Goal: Task Accomplishment & Management: Complete application form

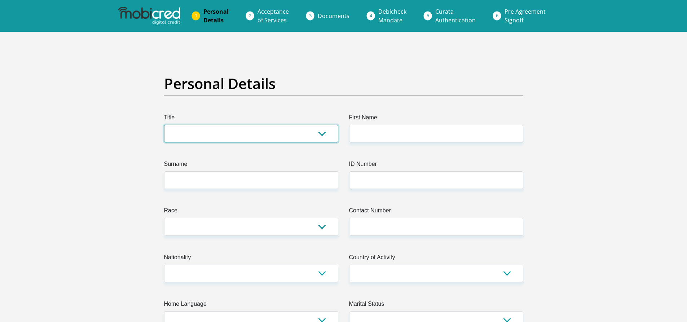
click at [227, 135] on select "Mr Ms Mrs Dr Other" at bounding box center [251, 134] width 174 height 18
select select "Ms"
click at [164, 125] on select "Mr Ms Mrs Dr Other" at bounding box center [251, 134] width 174 height 18
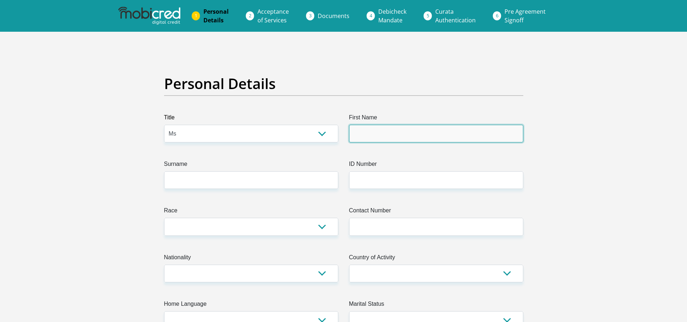
click at [375, 132] on input "First Name" at bounding box center [436, 134] width 174 height 18
type input "BABALWA"
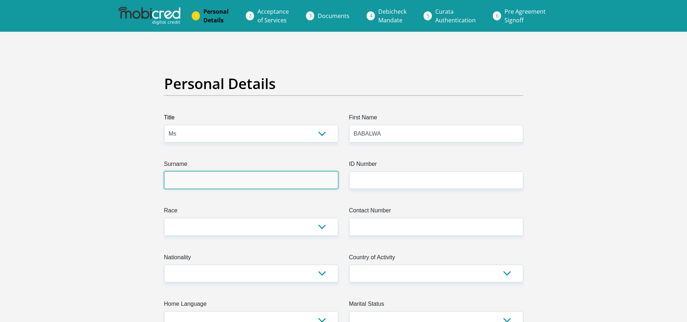
type input "SONJICA"
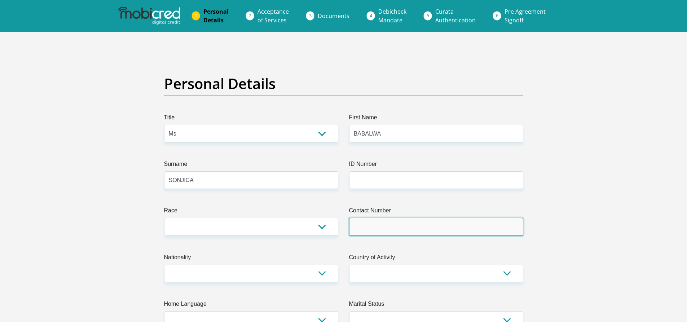
type input "0784613870"
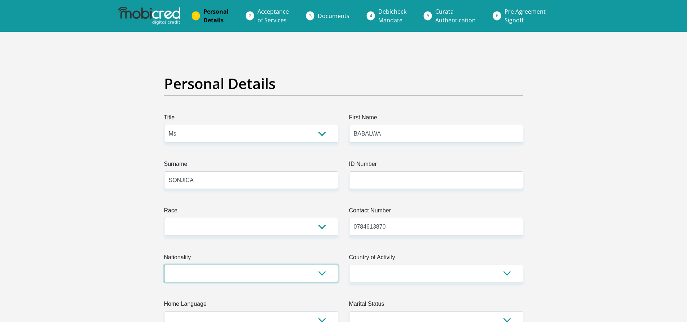
select select "ZAF"
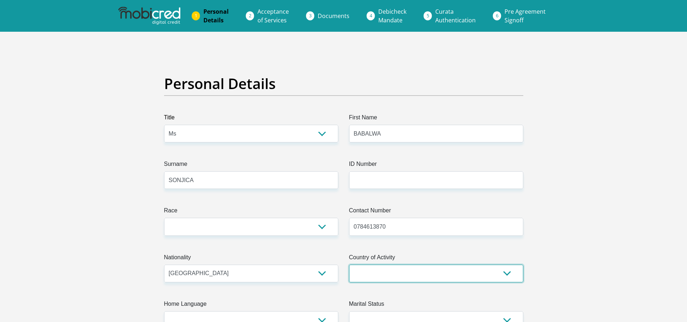
select select "ZAF"
type input "66 MAROELA STREET FLORA PARK"
type input "STANDERTON"
type input "2430"
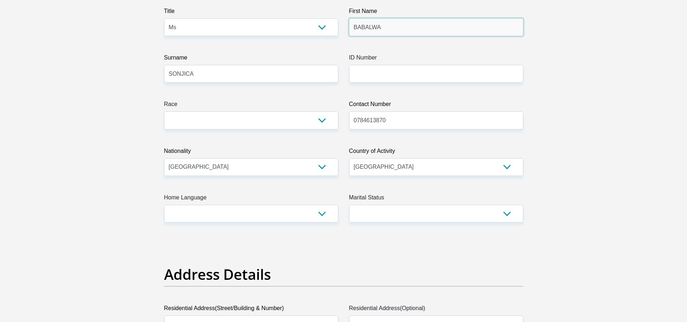
scroll to position [108, 0]
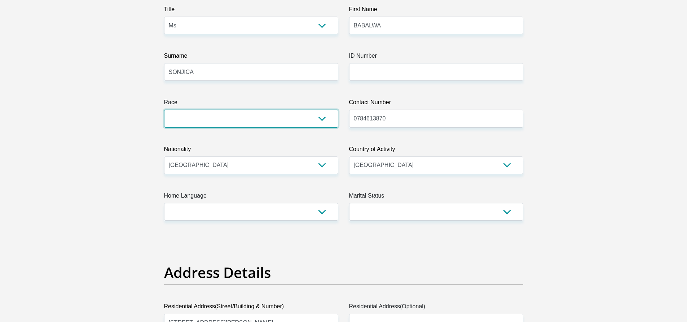
click at [297, 122] on select "Black Coloured Indian White Other" at bounding box center [251, 119] width 174 height 18
select select "1"
click at [164, 110] on select "Black Coloured Indian White Other" at bounding box center [251, 119] width 174 height 18
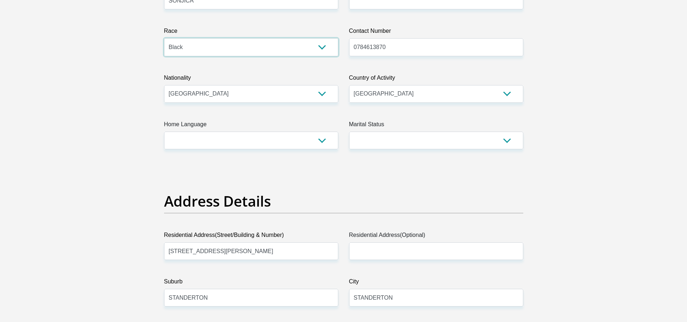
scroll to position [180, 0]
click at [290, 140] on select "Afrikaans English Sepedi South Ndebele Southern Sotho Swati Tsonga Tswana Venda…" at bounding box center [251, 140] width 174 height 18
select select "xho"
click at [164, 131] on select "Afrikaans English Sepedi South Ndebele Southern Sotho Swati Tsonga Tswana Venda…" at bounding box center [251, 140] width 174 height 18
click at [377, 137] on select "Married ANC Single Divorced Widowed Married COP or Customary Law" at bounding box center [436, 140] width 174 height 18
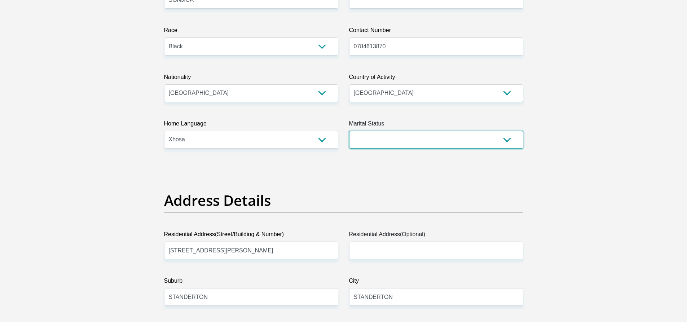
select select "2"
click at [349, 131] on select "Married ANC Single Divorced Widowed Married COP or Customary Law" at bounding box center [436, 140] width 174 height 18
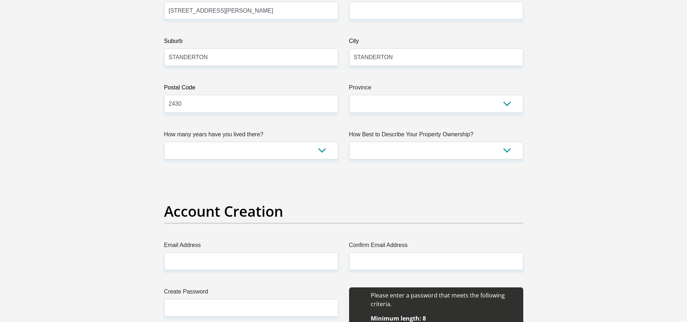
scroll to position [433, 0]
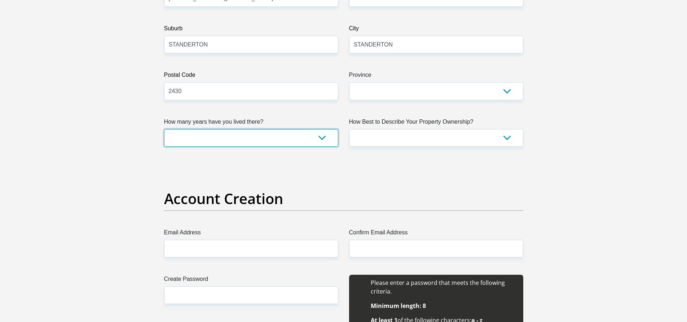
click at [320, 140] on select "less than 1 year 1-3 years 3-5 years 5+ years" at bounding box center [251, 138] width 174 height 18
select select "5"
click at [164, 129] on select "less than 1 year 1-3 years 3-5 years 5+ years" at bounding box center [251, 138] width 174 height 18
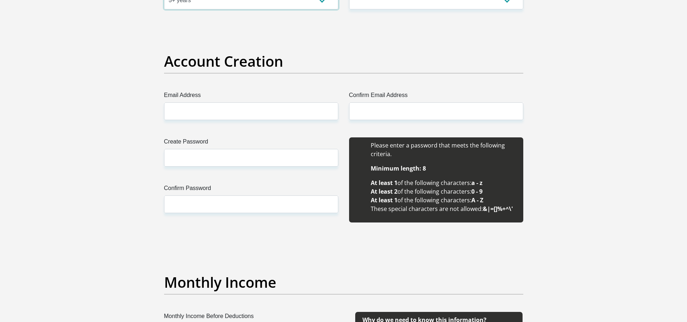
scroll to position [577, 0]
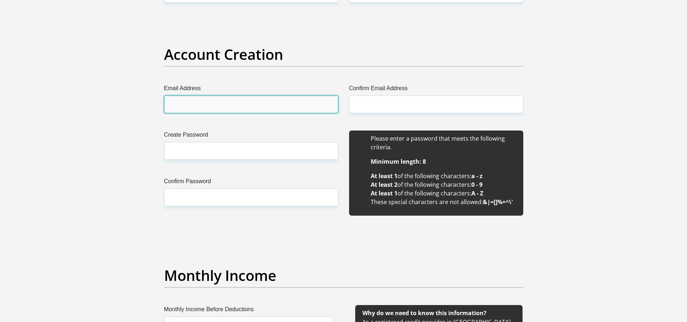
click at [259, 101] on input "Email Address" at bounding box center [251, 105] width 174 height 18
click at [239, 104] on input "Email Address" at bounding box center [251, 105] width 174 height 18
type input "jonibabalwa@gmail.com"
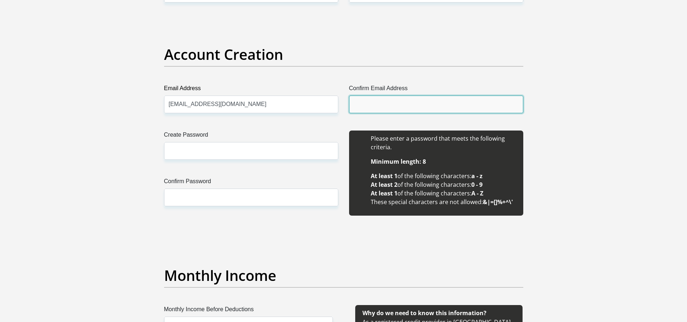
click at [367, 106] on input "Confirm Email Address" at bounding box center [436, 105] width 174 height 18
type input "jonibabalwa@gmail.com"
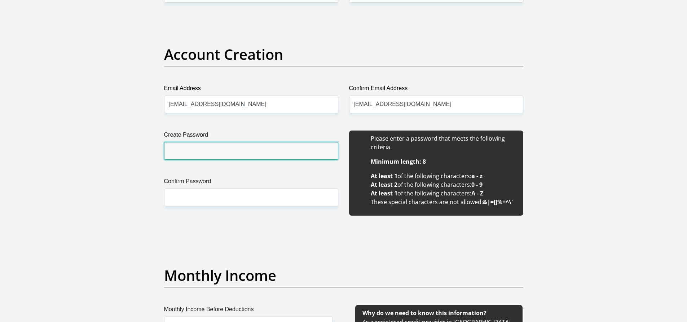
click at [213, 147] on input "Create Password" at bounding box center [251, 151] width 174 height 18
click at [179, 155] on input "Moher@2021" at bounding box center [251, 151] width 174 height 18
click at [178, 151] on input "Moher@2021" at bounding box center [251, 151] width 174 height 18
type input "Mother@2021"
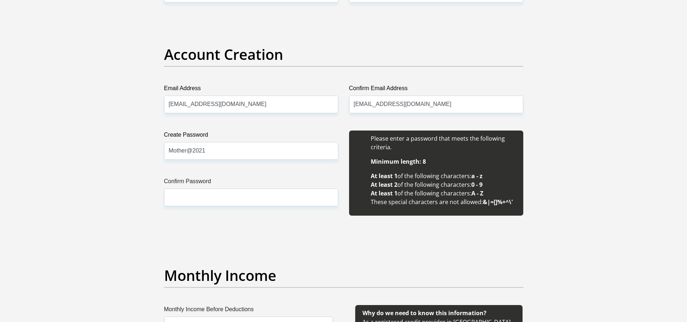
drag, startPoint x: 212, startPoint y: 150, endPoint x: 153, endPoint y: 145, distance: 59.1
click at [188, 197] on input "Confirm Password" at bounding box center [251, 198] width 174 height 18
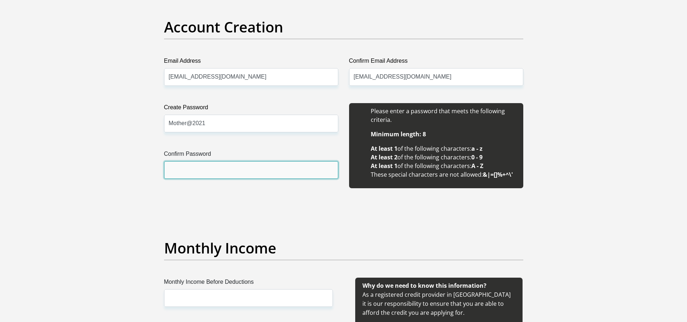
scroll to position [686, 0]
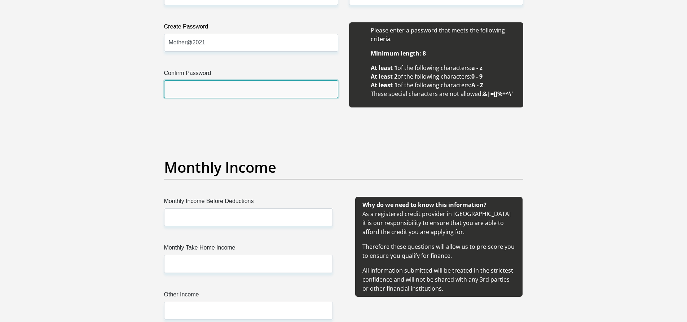
drag, startPoint x: 178, startPoint y: 84, endPoint x: 170, endPoint y: 86, distance: 8.1
click at [170, 86] on input "Confirm Password" at bounding box center [251, 89] width 174 height 18
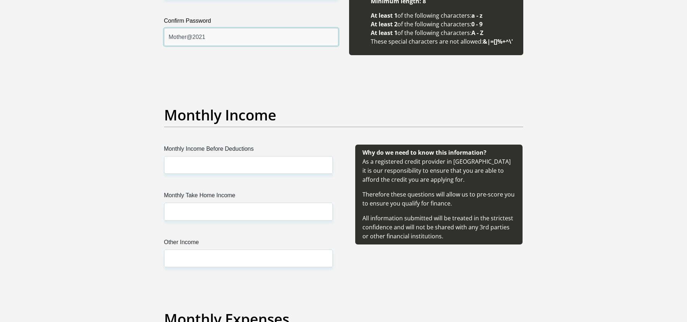
scroll to position [830, 0]
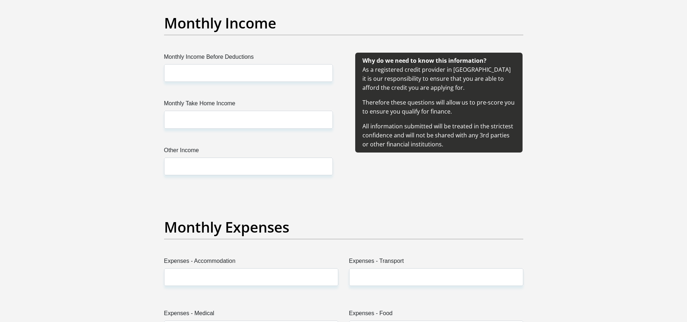
type input "Mother@2021"
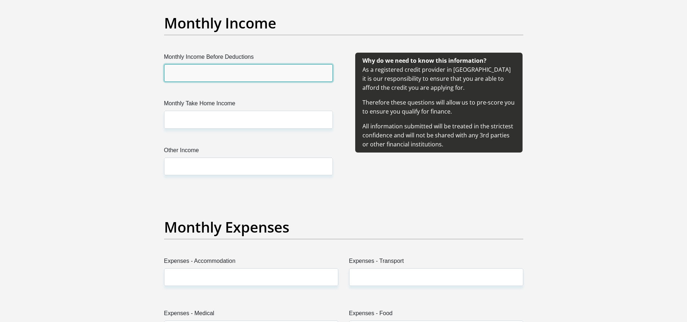
click at [210, 75] on input "Monthly Income Before Deductions" at bounding box center [248, 73] width 169 height 18
type input "22000"
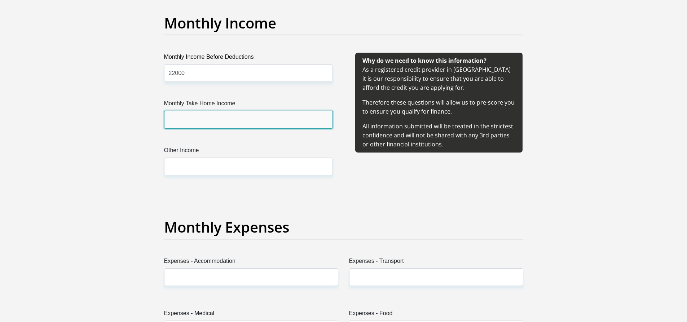
click at [213, 124] on input "Monthly Take Home Income" at bounding box center [248, 120] width 169 height 18
type input "21000"
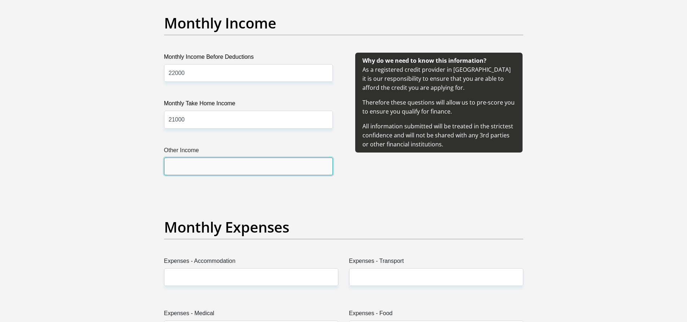
click at [187, 165] on input "Other Income" at bounding box center [248, 167] width 169 height 18
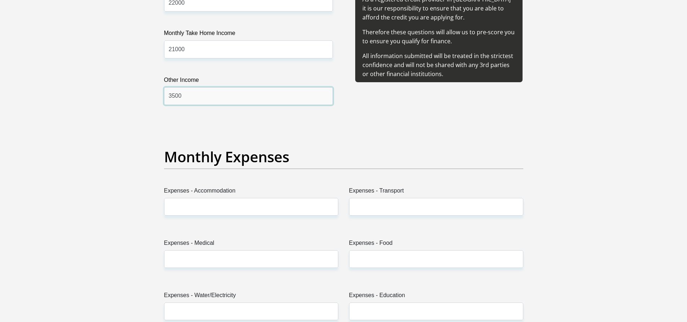
scroll to position [902, 0]
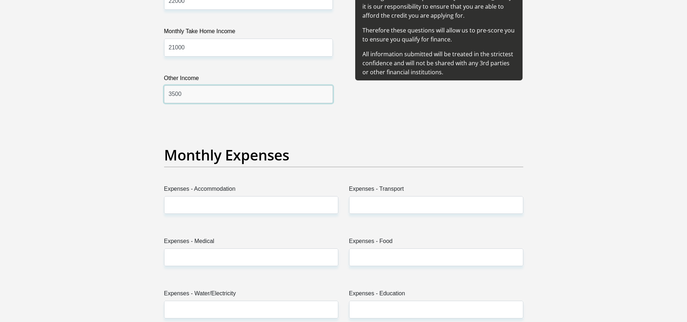
type input "3500"
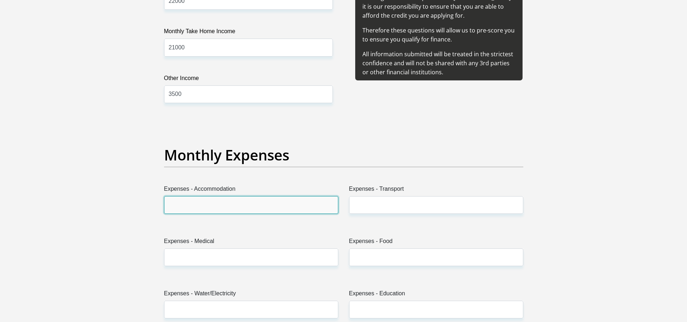
click at [224, 202] on input "Expenses - Accommodation" at bounding box center [251, 205] width 174 height 18
type input "1500"
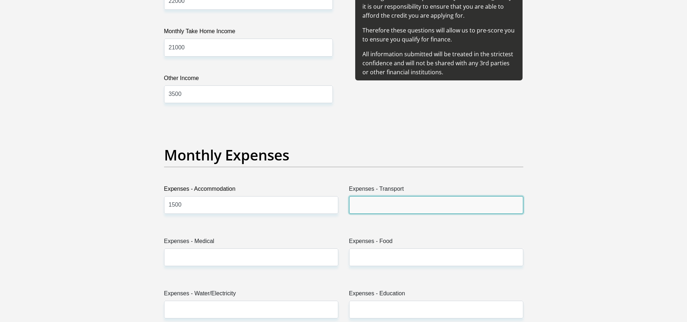
click at [372, 211] on input "Expenses - Transport" at bounding box center [436, 205] width 174 height 18
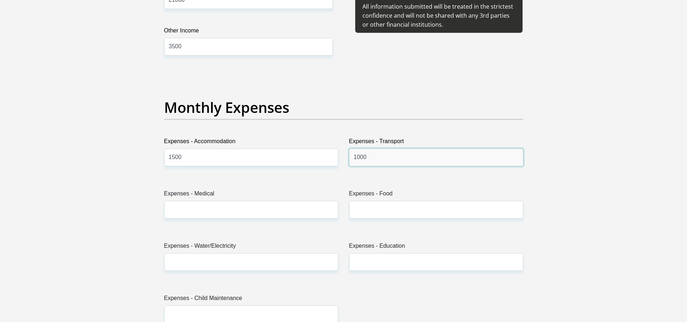
scroll to position [1010, 0]
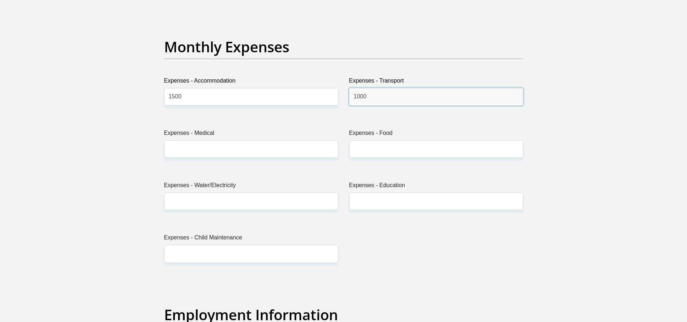
type input "1000"
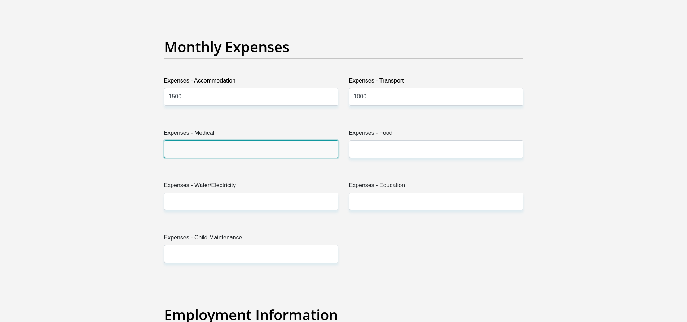
click at [221, 146] on input "Expenses - Medical" at bounding box center [251, 149] width 174 height 18
type input "0"
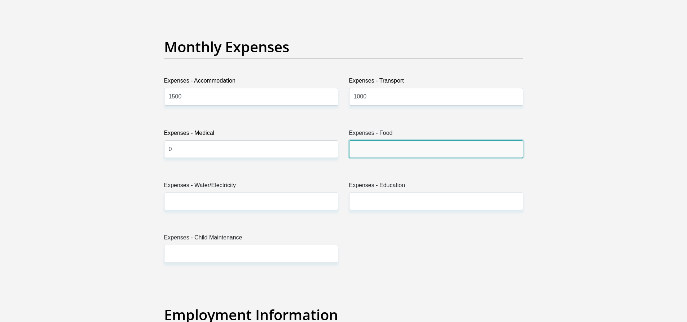
click at [388, 143] on input "Expenses - Food" at bounding box center [436, 149] width 174 height 18
type input "2500"
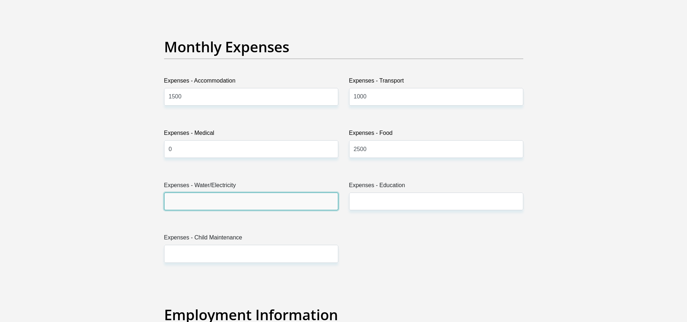
click at [215, 197] on input "Expenses - Water/Electricity" at bounding box center [251, 202] width 174 height 18
type input "0"
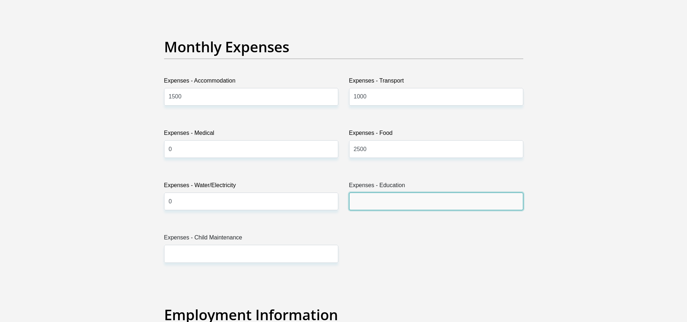
click at [366, 208] on input "Expenses - Education" at bounding box center [436, 202] width 174 height 18
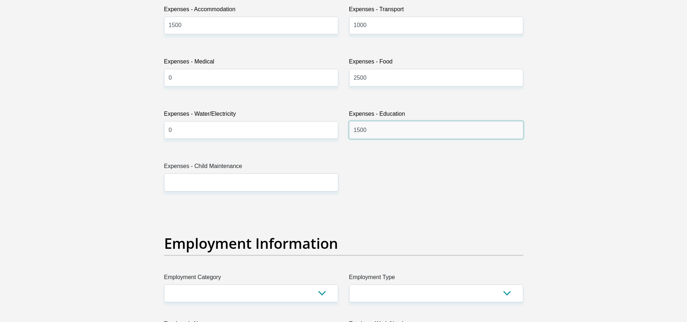
scroll to position [1083, 0]
type input "1500"
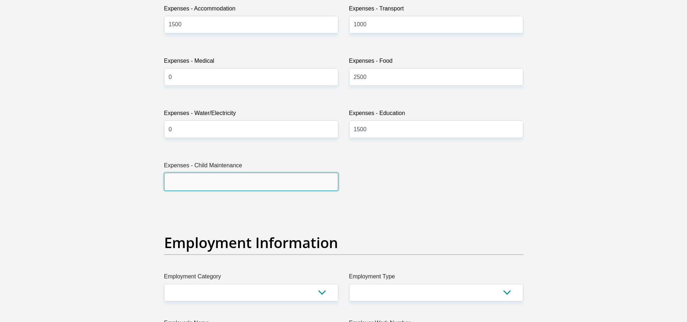
click at [214, 182] on input "Expenses - Child Maintenance" at bounding box center [251, 182] width 174 height 18
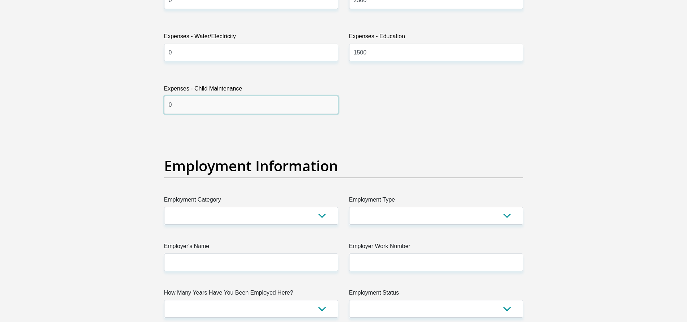
scroll to position [1227, 0]
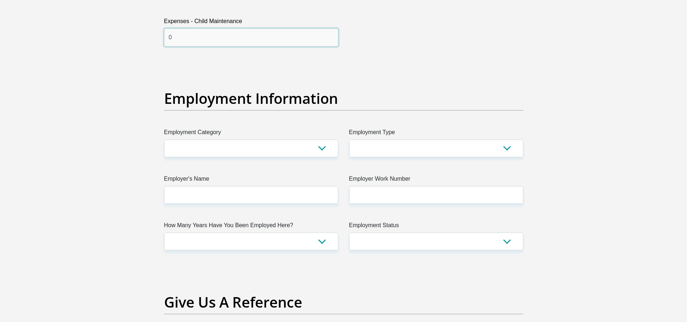
type input "0"
click at [301, 148] on select "AGRICULTURE ALCOHOL & TOBACCO CONSTRUCTION MATERIALS METALLURGY EQUIPMENT FOR R…" at bounding box center [251, 149] width 174 height 18
click at [285, 243] on select "less than 1 year 1-3 years 3-5 years 5+ years" at bounding box center [251, 242] width 174 height 18
click at [164, 233] on select "less than 1 year 1-3 years 3-5 years 5+ years" at bounding box center [251, 242] width 174 height 18
click at [228, 246] on select "less than 1 year 1-3 years 3-5 years 5+ years" at bounding box center [251, 242] width 174 height 18
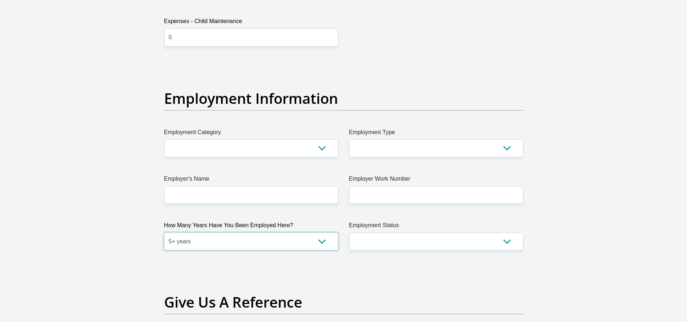
select select "48"
click at [164, 233] on select "less than 1 year 1-3 years 3-5 years 5+ years" at bounding box center [251, 242] width 174 height 18
click at [369, 242] on select "Permanent/Full-time Part-time/Casual Contract Worker Self-Employed Housewife Re…" at bounding box center [436, 242] width 174 height 18
select select "1"
click at [349, 233] on select "Permanent/Full-time Part-time/Casual Contract Worker Self-Employed Housewife Re…" at bounding box center [436, 242] width 174 height 18
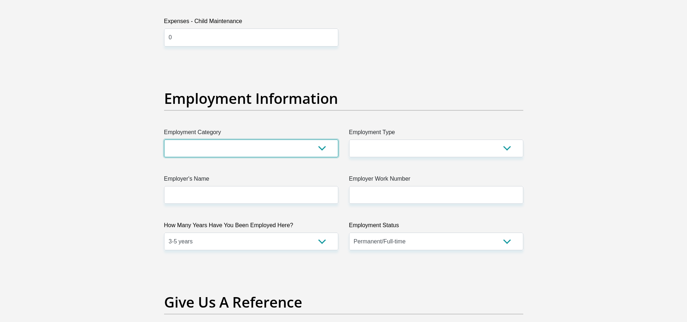
click at [319, 150] on select "AGRICULTURE ALCOHOL & TOBACCO CONSTRUCTION MATERIALS METALLURGY EQUIPMENT FOR R…" at bounding box center [251, 149] width 174 height 18
click at [388, 81] on div "Title Mr Ms Mrs Dr Other First Name BABALWA Surname SONJICA ID Number Please in…" at bounding box center [344, 60] width 370 height 2348
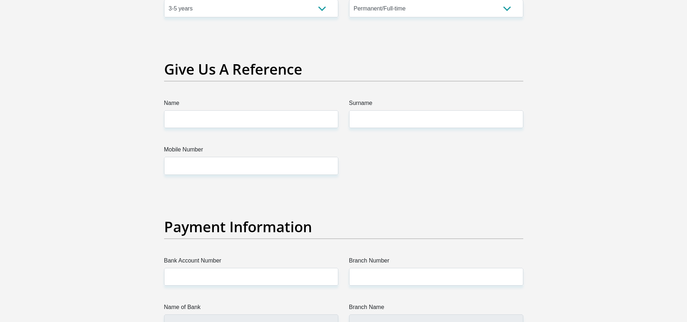
scroll to position [1479, 0]
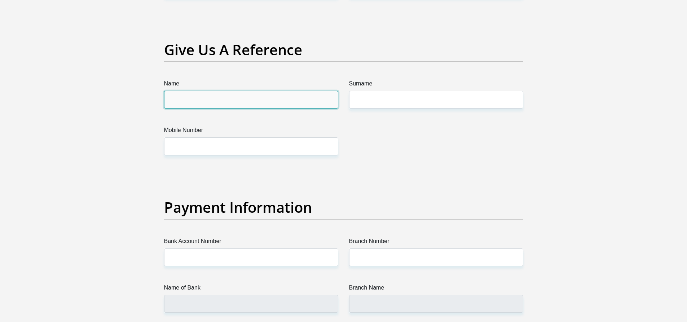
click at [220, 100] on input "Name" at bounding box center [251, 100] width 174 height 18
click at [196, 101] on input "Name" at bounding box center [251, 100] width 174 height 18
type input "s"
type input "SMANGELE"
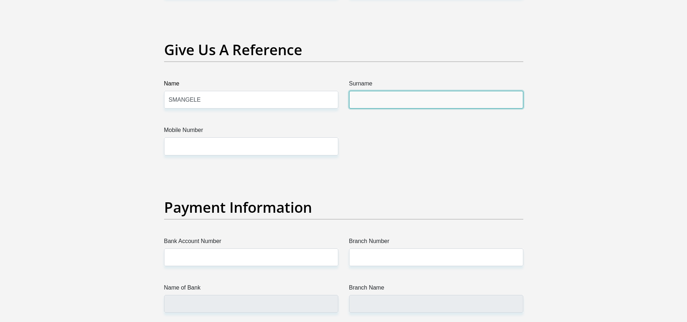
type input "S"
type input "MAKHANDA"
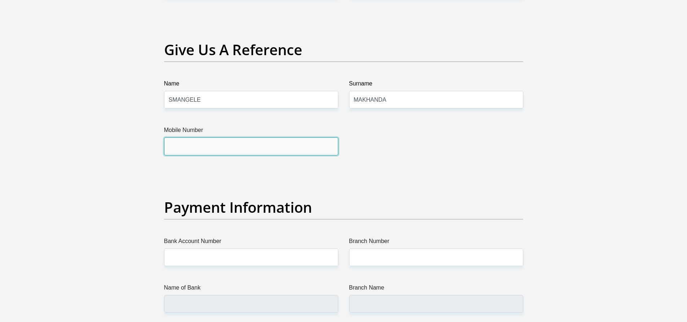
click at [207, 144] on input "Mobile Number" at bounding box center [251, 146] width 174 height 18
type input "0677744141"
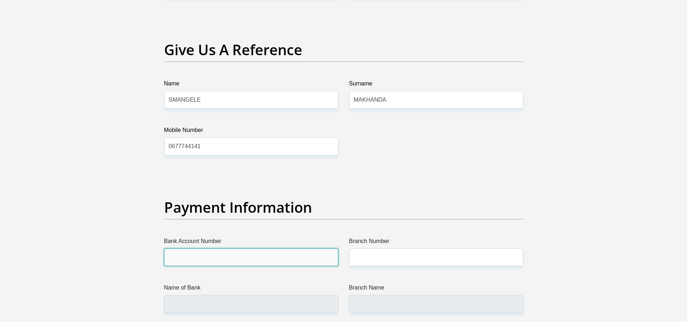
click at [263, 259] on input "Bank Account Number" at bounding box center [251, 258] width 174 height 18
type input "1192516433"
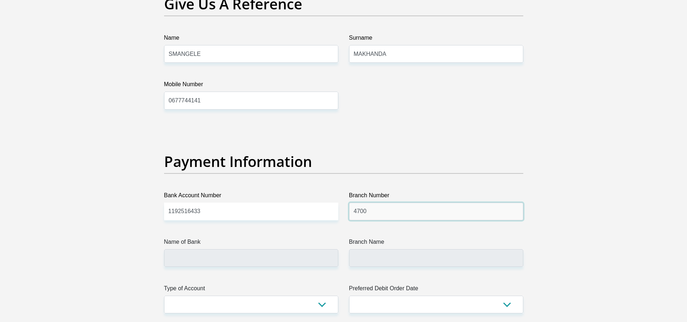
scroll to position [1552, 0]
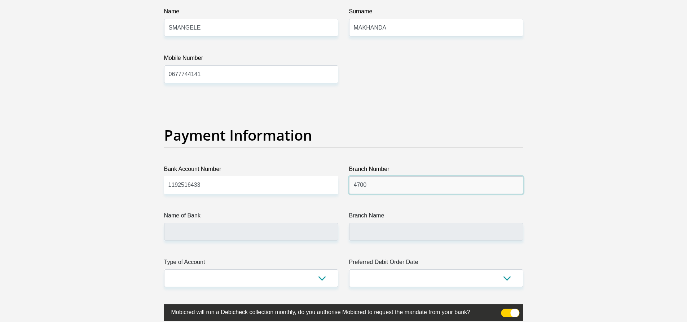
type input "4700"
click at [219, 234] on input "Name of Bank" at bounding box center [251, 232] width 174 height 18
click at [226, 223] on input "Name of Bank" at bounding box center [251, 232] width 174 height 18
click at [195, 233] on input "Name of Bank" at bounding box center [251, 232] width 174 height 18
click at [200, 284] on select "Cheque Savings" at bounding box center [251, 279] width 174 height 18
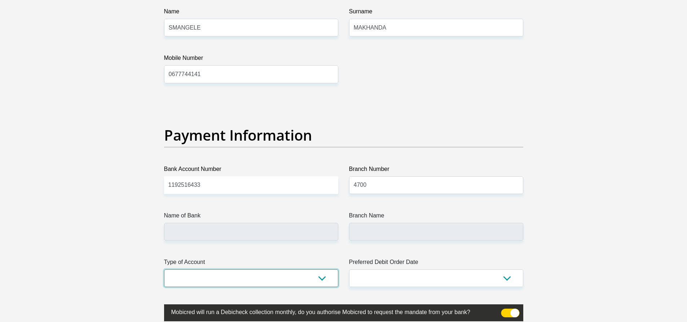
select select "SAV"
click at [164, 270] on select "Cheque Savings" at bounding box center [251, 279] width 174 height 18
click at [477, 280] on select "1st 2nd 3rd 4th 5th 7th 18th 19th 20th 21st 22nd 23rd 24th 25th 26th 27th 28th …" at bounding box center [436, 279] width 174 height 18
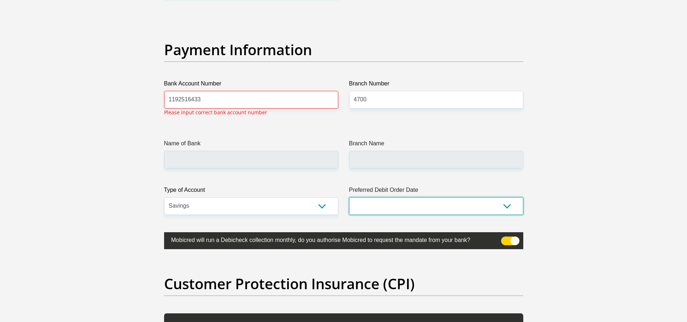
scroll to position [1638, 0]
select select "30"
click at [349, 197] on select "1st 2nd 3rd 4th 5th 7th 18th 19th 20th 21st 22nd 23rd 24th 25th 26th 27th 28th …" at bounding box center [436, 206] width 174 height 18
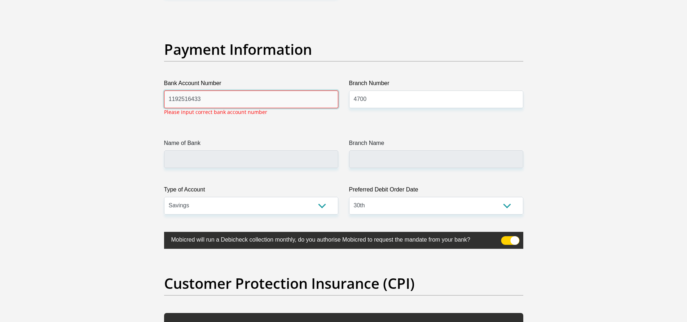
click at [226, 102] on input "1192516433" at bounding box center [251, 100] width 174 height 18
type input "1"
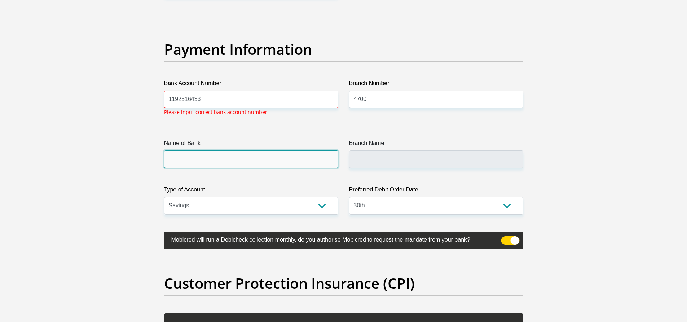
click at [179, 156] on input "Name of Bank" at bounding box center [251, 159] width 174 height 18
click at [179, 157] on input "Name of Bank" at bounding box center [251, 159] width 174 height 18
drag, startPoint x: 214, startPoint y: 99, endPoint x: 126, endPoint y: 98, distance: 88.8
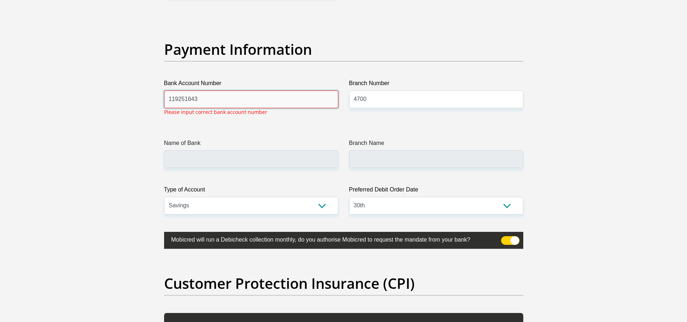
type input "1192516433"
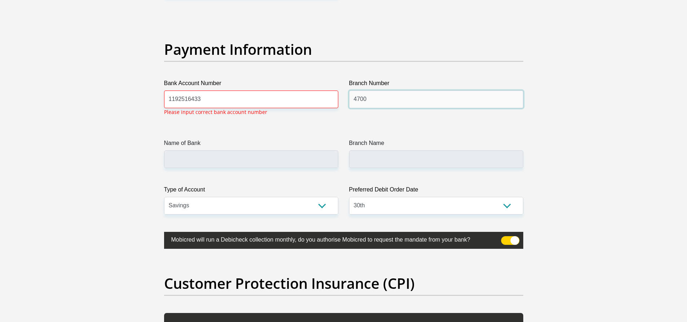
drag, startPoint x: 387, startPoint y: 96, endPoint x: 316, endPoint y: 109, distance: 72.2
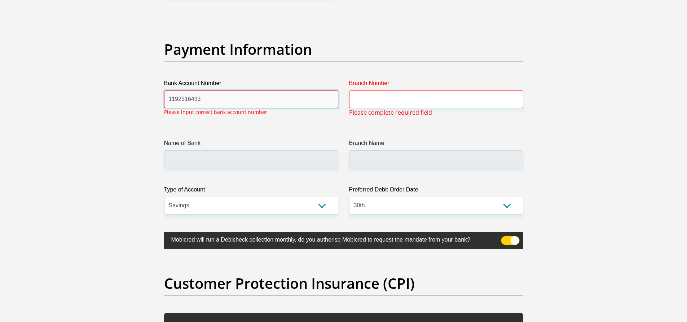
click at [218, 98] on input "1192516433" at bounding box center [251, 100] width 174 height 18
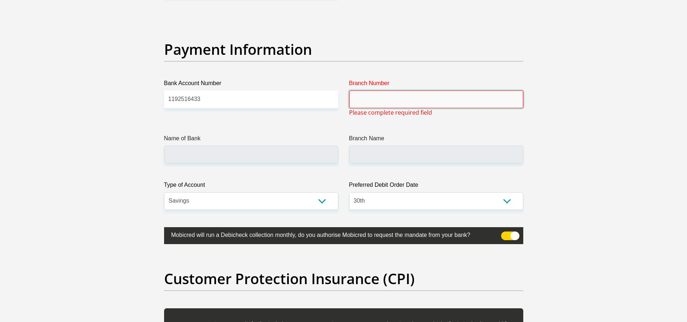
click at [412, 100] on input "Branch Number" at bounding box center [436, 100] width 174 height 18
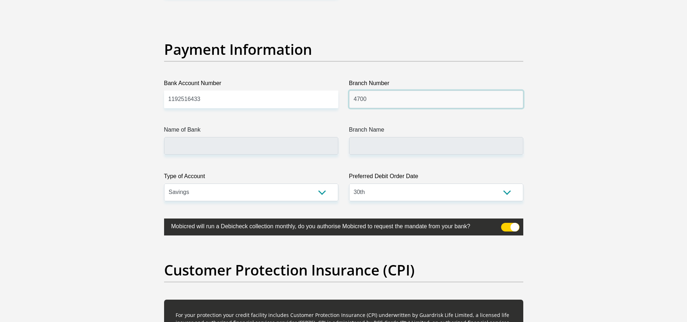
type input "4700"
click at [263, 150] on input "Name of Bank" at bounding box center [251, 146] width 174 height 18
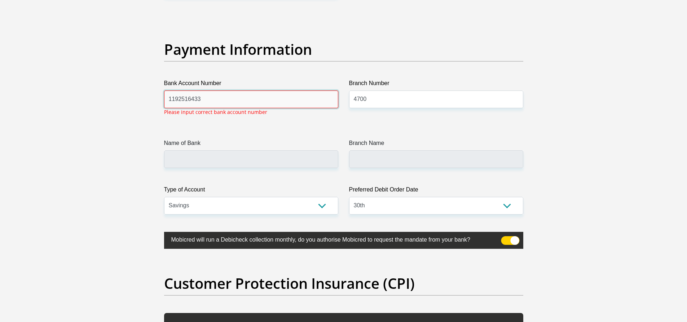
click at [221, 104] on input "1192516433" at bounding box center [251, 100] width 174 height 18
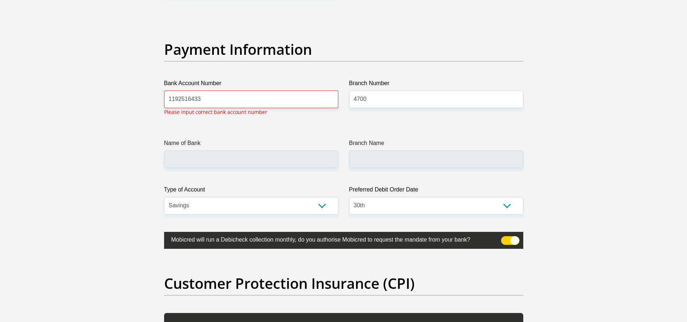
click at [512, 239] on span at bounding box center [510, 240] width 18 height 9
click at [506, 238] on input "checkbox" at bounding box center [506, 238] width 0 height 0
drag, startPoint x: 506, startPoint y: 242, endPoint x: 523, endPoint y: 244, distance: 17.8
click at [523, 244] on label at bounding box center [343, 240] width 359 height 17
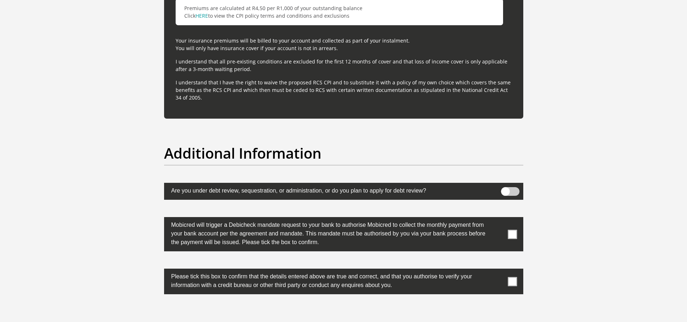
scroll to position [2251, 0]
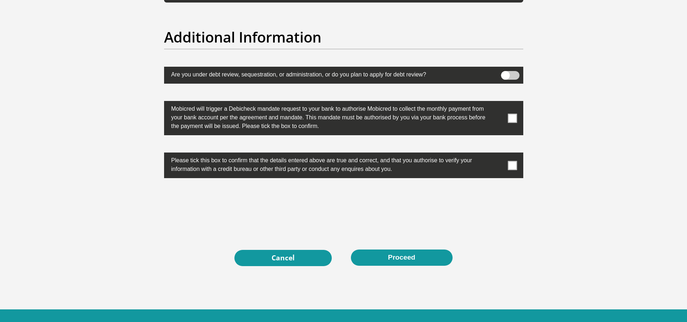
click at [513, 120] on span at bounding box center [512, 118] width 9 height 9
click at [498, 103] on input "checkbox" at bounding box center [498, 103] width 0 height 0
click at [513, 167] on span at bounding box center [512, 165] width 9 height 9
click at [498, 154] on input "checkbox" at bounding box center [498, 154] width 0 height 0
click at [509, 119] on span at bounding box center [512, 118] width 9 height 9
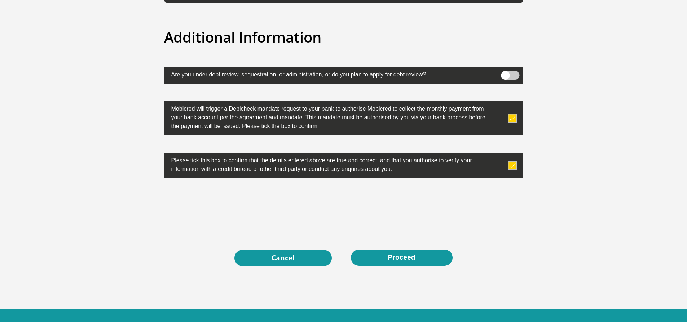
click at [498, 103] on input "checkbox" at bounding box center [498, 103] width 0 height 0
click at [515, 172] on label at bounding box center [343, 166] width 359 height 26
click at [498, 154] on input "checkbox" at bounding box center [498, 154] width 0 height 0
click at [511, 166] on span at bounding box center [512, 165] width 9 height 9
click at [498, 154] on input "checkbox" at bounding box center [498, 154] width 0 height 0
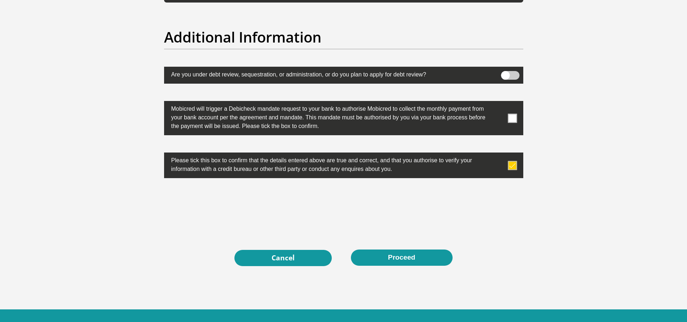
click at [515, 165] on span at bounding box center [512, 165] width 9 height 9
click at [498, 154] on input "checkbox" at bounding box center [498, 154] width 0 height 0
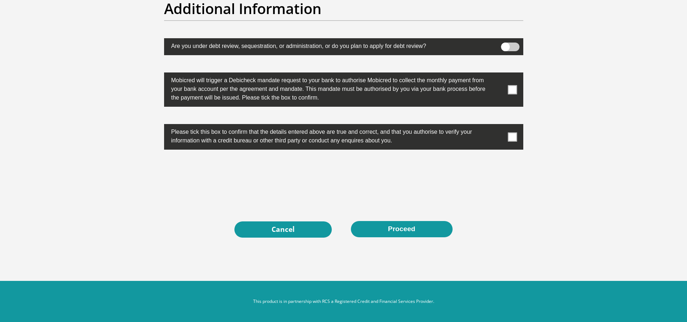
scroll to position [2280, 0]
click at [299, 235] on link "Cancel" at bounding box center [283, 230] width 97 height 16
